Goal: Task Accomplishment & Management: Manage account settings

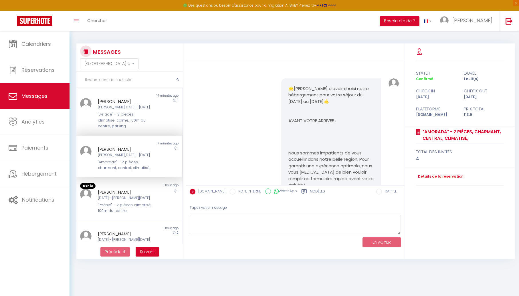
select select "message"
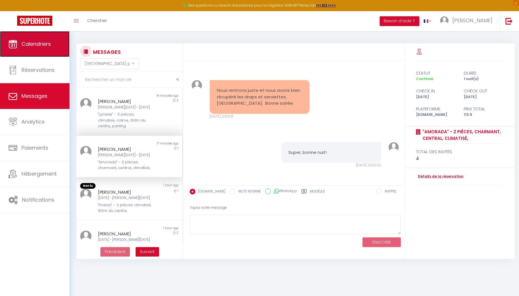
click at [38, 49] on link "Calendriers" at bounding box center [34, 44] width 69 height 26
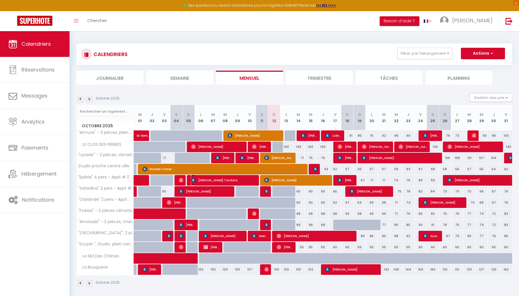
click at [246, 180] on span "[PERSON_NAME] Tondato" at bounding box center [223, 180] width 65 height 11
select select "OK"
select select "1"
select select "0"
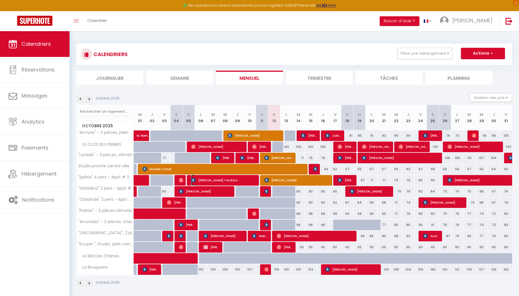
select select "1"
select select
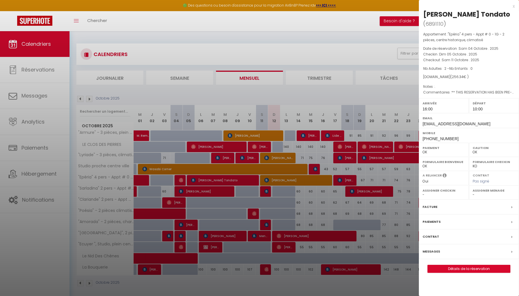
click at [434, 248] on label "Messages" at bounding box center [430, 251] width 17 height 6
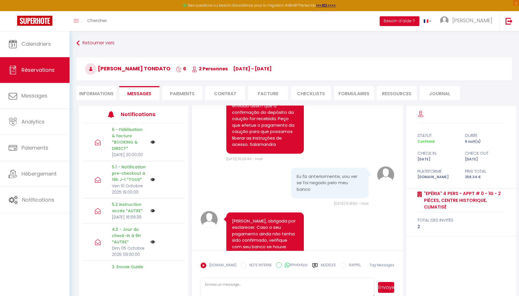
scroll to position [3500, 0]
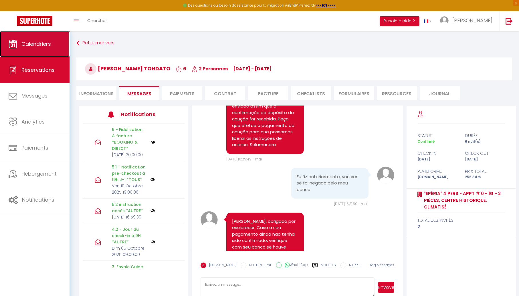
click at [40, 53] on link "Calendriers" at bounding box center [34, 44] width 69 height 26
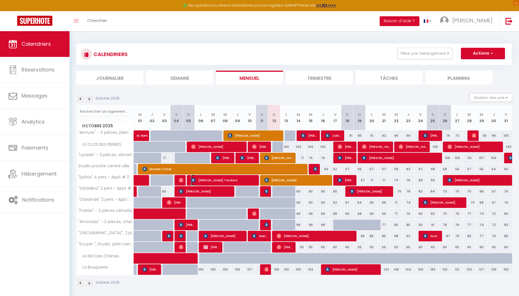
click at [220, 181] on span "[PERSON_NAME] Tondato" at bounding box center [223, 180] width 65 height 11
select select "OK"
select select "1"
select select "0"
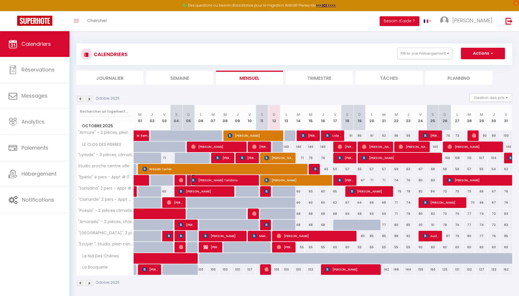
select select "1"
select select
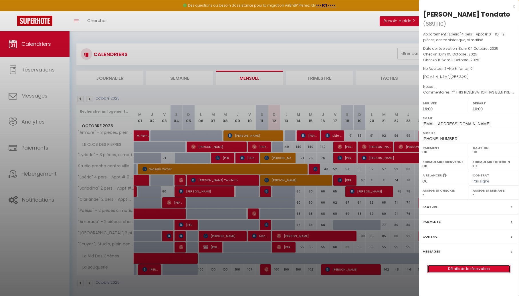
click at [458, 268] on link "Détails de la réservation" at bounding box center [468, 268] width 82 height 7
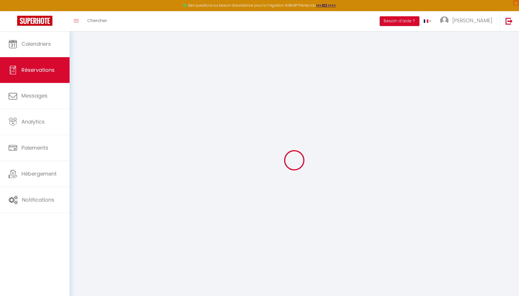
select select
checkbox input "false"
select select
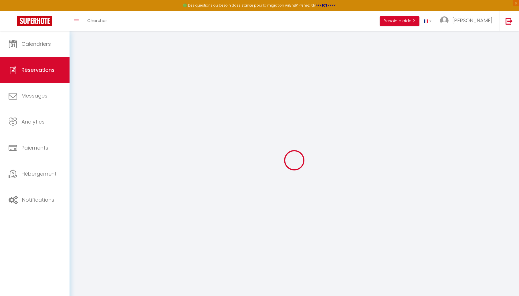
checkbox input "false"
type textarea "** THIS RESERVATION HAS BEEN PRE-PAID ** BOOKING NOTE : Payment charge is EUR 3…"
type textarea "."
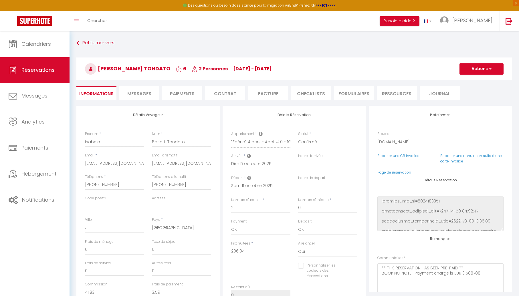
type input "40"
type input "10.3"
select select
checkbox input "false"
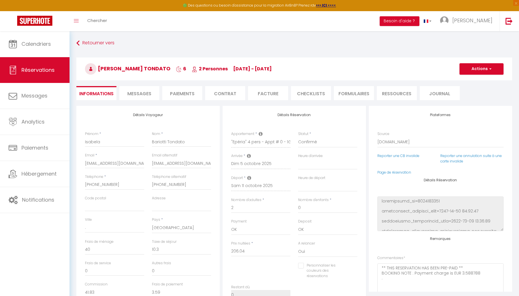
select select "16:00"
select select "10:00"
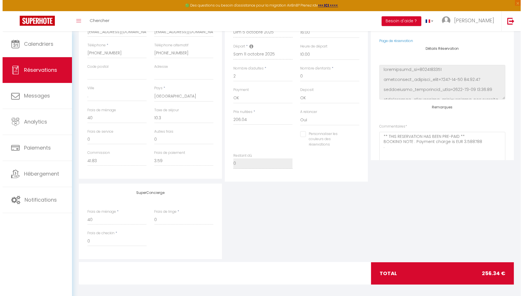
scroll to position [16, 0]
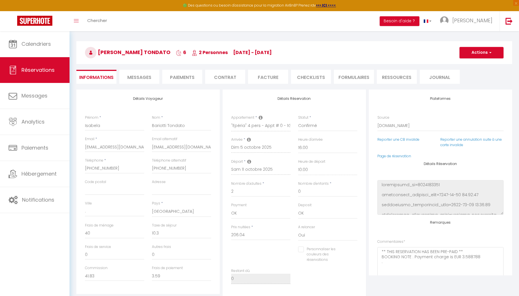
click at [310, 75] on li "CHECKLISTS" at bounding box center [311, 77] width 40 height 14
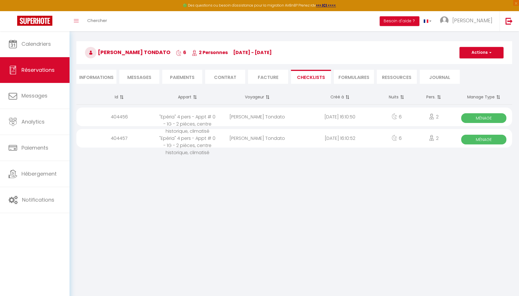
click at [429, 139] on icon at bounding box center [432, 138] width 6 height 6
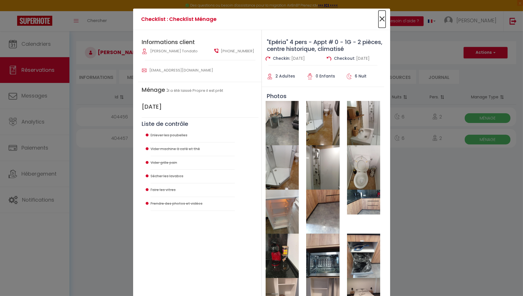
click at [380, 22] on span "×" at bounding box center [382, 19] width 7 height 17
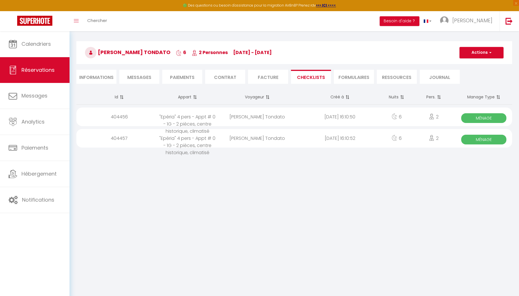
click at [471, 114] on span "Ménage" at bounding box center [483, 118] width 45 height 10
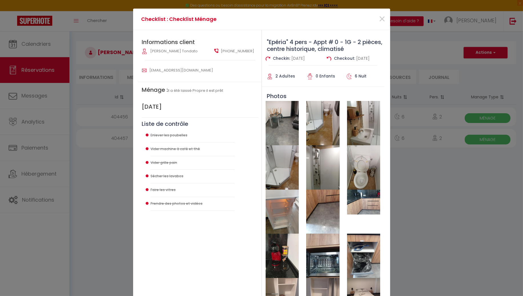
click at [434, 195] on div "Checklist : Checklist Ménage × Informations client [PERSON_NAME] Tondato [PHONE…" at bounding box center [261, 148] width 523 height 296
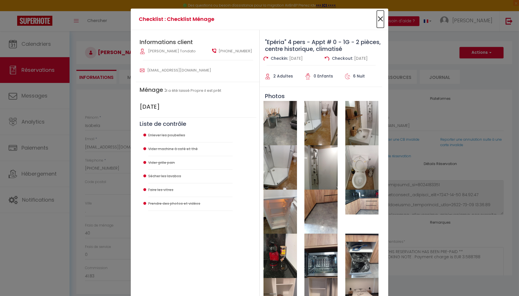
click at [380, 18] on span "×" at bounding box center [380, 19] width 7 height 17
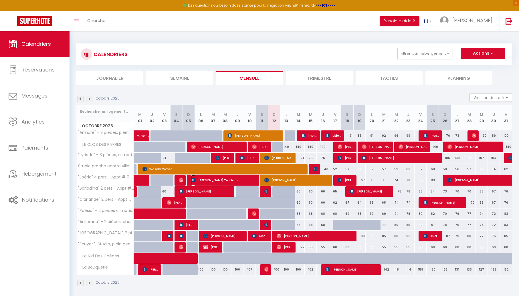
click at [231, 178] on span "[PERSON_NAME] Tondato" at bounding box center [223, 180] width 65 height 11
select select "OK"
select select "1"
select select "0"
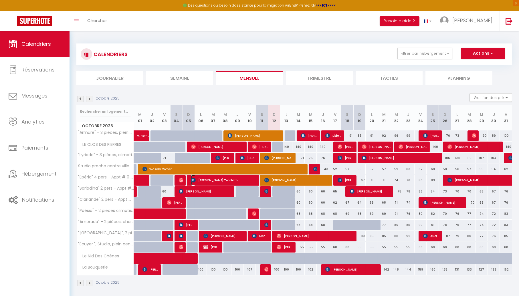
select select "1"
select select
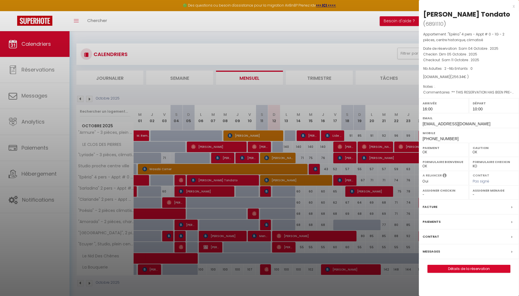
drag, startPoint x: 505, startPoint y: 15, endPoint x: 421, endPoint y: 14, distance: 84.3
click at [421, 14] on div "[PERSON_NAME] ( 6891110 ) Appartement : "Epéria" 4 pers - Appt # 0 - 1G - 2 piè…" at bounding box center [469, 141] width 100 height 263
copy div "[PERSON_NAME] Tondato"
